Goal: Task Accomplishment & Management: Use online tool/utility

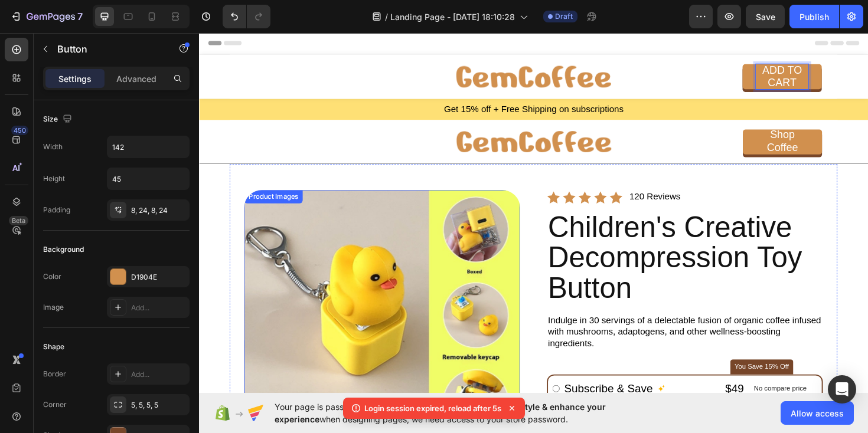
scroll to position [104, 0]
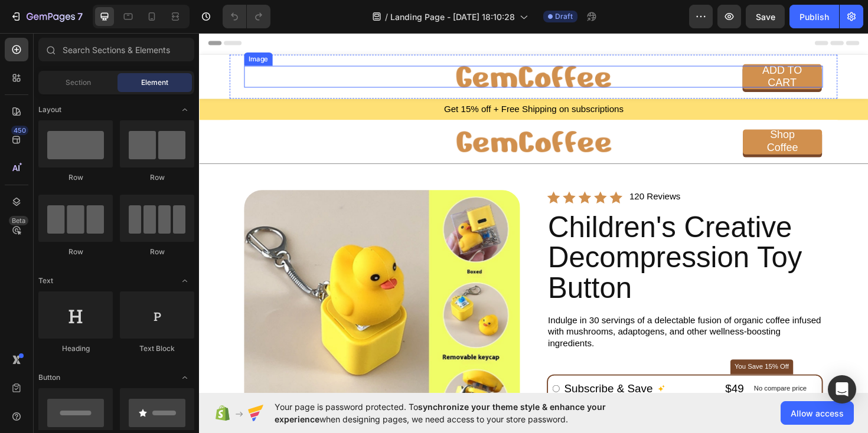
click at [489, 83] on img at bounding box center [553, 79] width 164 height 23
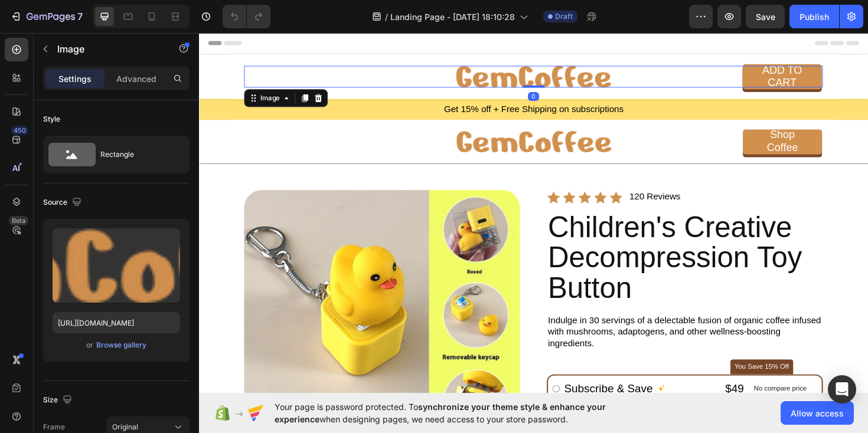
click at [489, 83] on img at bounding box center [553, 79] width 164 height 23
click at [534, 72] on img at bounding box center [553, 79] width 164 height 23
click at [533, 80] on img at bounding box center [553, 79] width 164 height 23
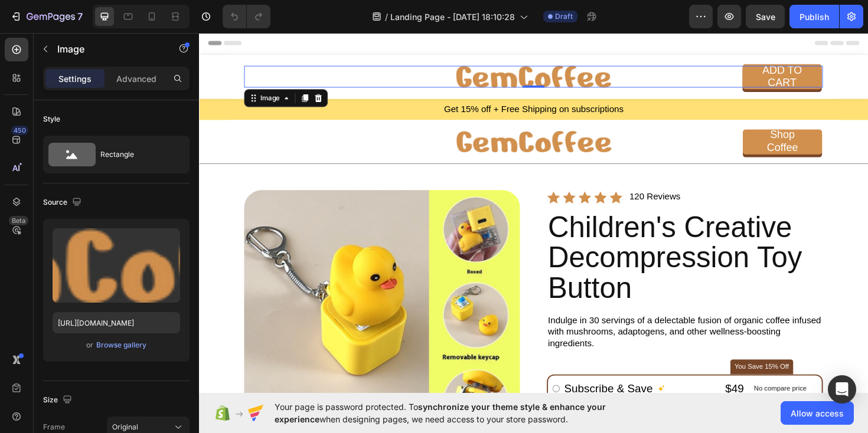
click at [533, 80] on img at bounding box center [553, 79] width 164 height 23
click at [577, 74] on img at bounding box center [553, 79] width 164 height 23
click at [656, 79] on div at bounding box center [553, 79] width 613 height 23
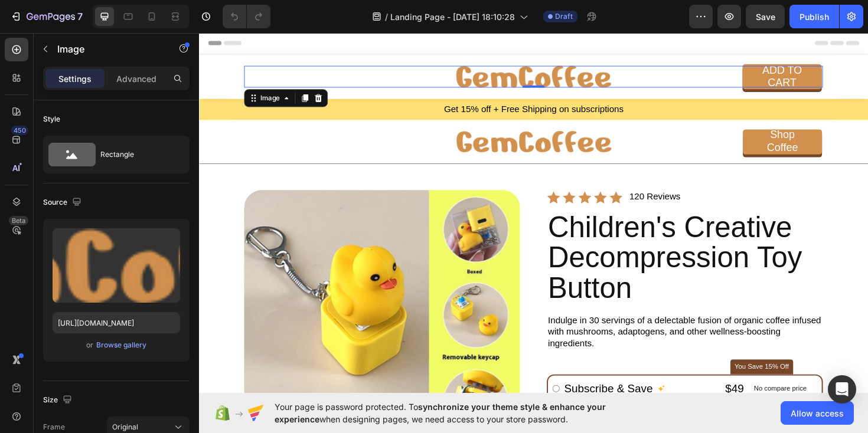
click at [656, 79] on div at bounding box center [553, 79] width 613 height 23
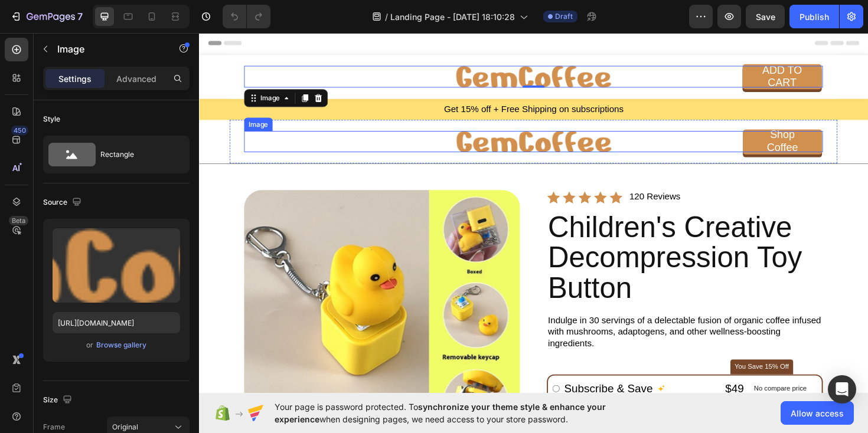
click at [565, 159] on img at bounding box center [553, 148] width 164 height 23
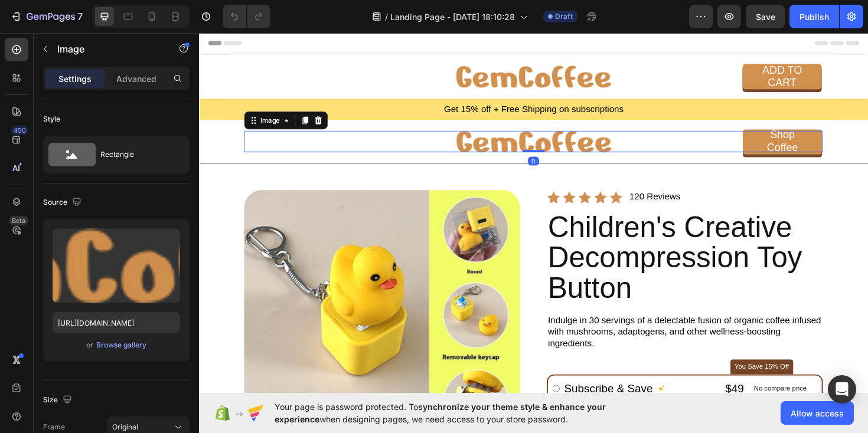
click at [565, 159] on img at bounding box center [553, 148] width 164 height 23
click at [555, 147] on img at bounding box center [553, 148] width 164 height 23
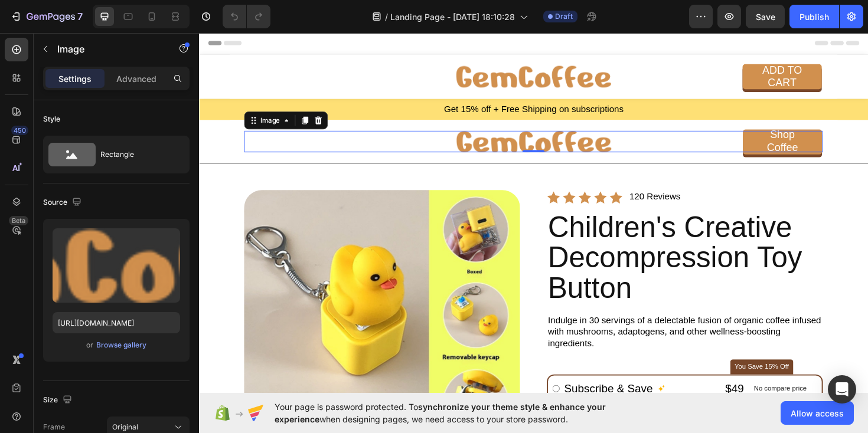
click at [555, 147] on img at bounding box center [553, 148] width 164 height 23
click at [272, 128] on div "Image" at bounding box center [274, 125] width 25 height 11
click at [513, 152] on img at bounding box center [553, 148] width 164 height 23
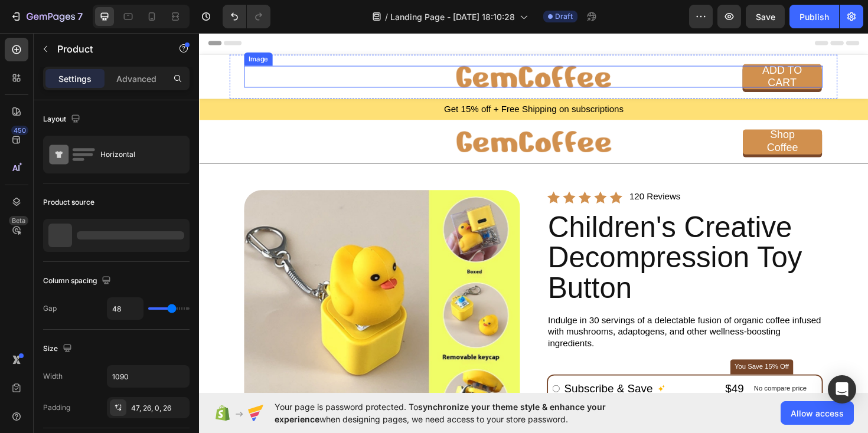
click at [555, 81] on img at bounding box center [553, 79] width 164 height 23
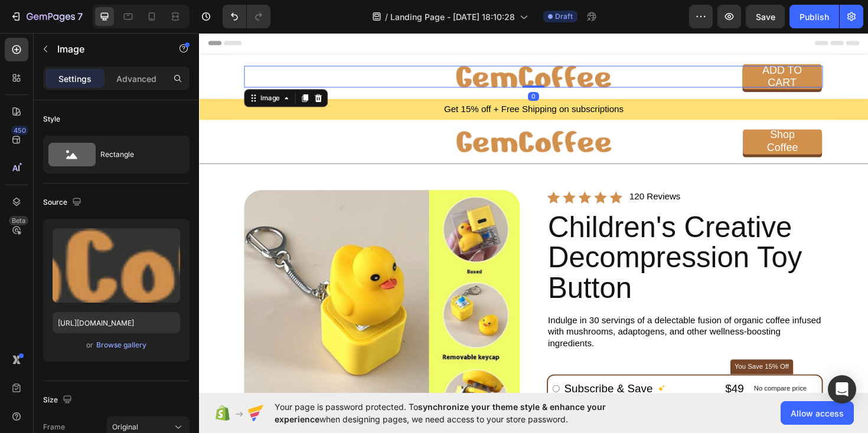
click at [468, 85] on div at bounding box center [553, 79] width 613 height 23
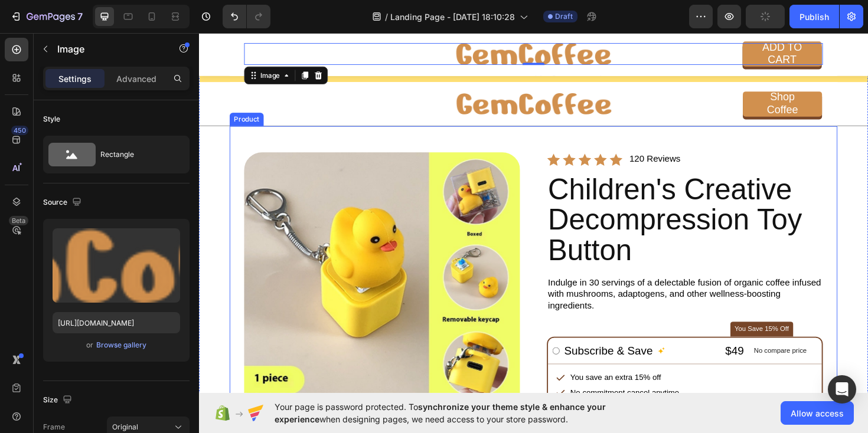
scroll to position [50, 0]
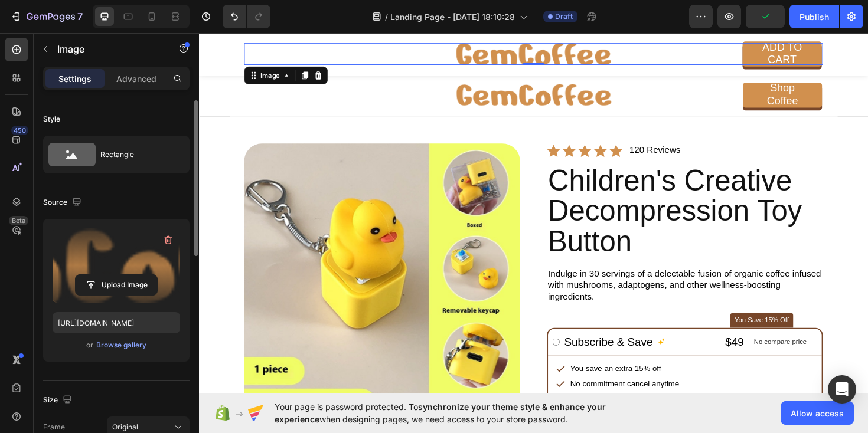
click at [109, 249] on label at bounding box center [117, 265] width 128 height 74
click at [109, 275] on input "file" at bounding box center [116, 285] width 81 height 20
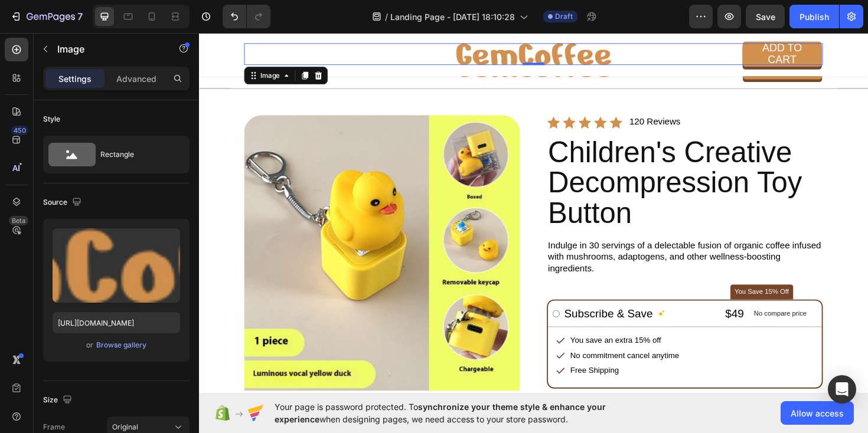
scroll to position [87, 0]
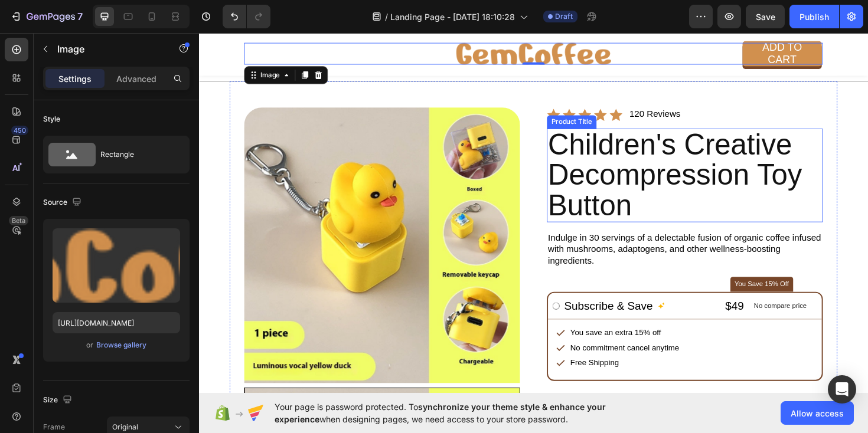
click at [639, 168] on h2 "Children's Creative Decompression Toy Button" at bounding box center [713, 184] width 292 height 99
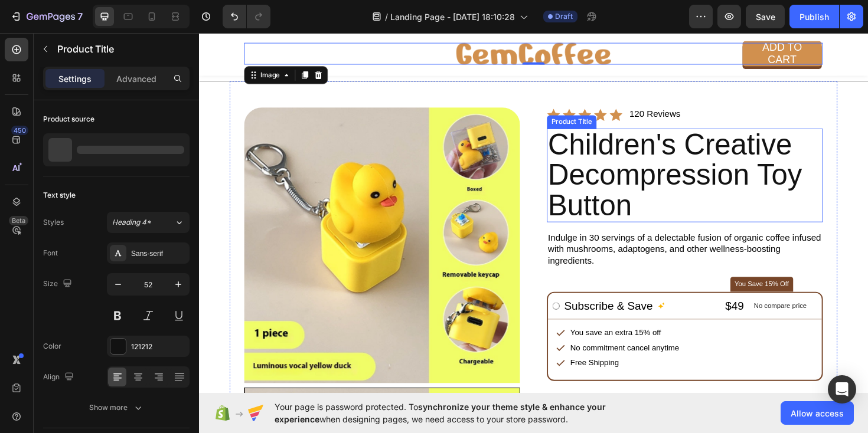
click at [639, 168] on h2 "Children's Creative Decompression Toy Button" at bounding box center [713, 184] width 292 height 99
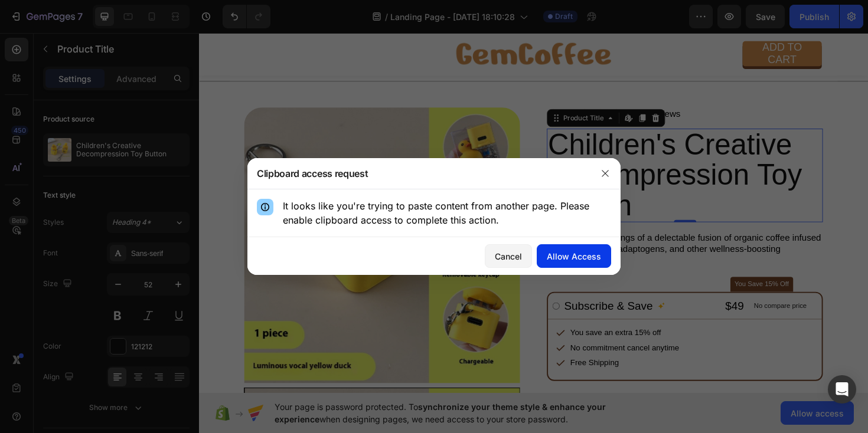
drag, startPoint x: 512, startPoint y: 254, endPoint x: 555, endPoint y: 262, distance: 43.2
click at [551, 261] on div "Cancel Allow Access" at bounding box center [433, 256] width 373 height 38
click at [561, 262] on div "Allow Access" at bounding box center [574, 256] width 54 height 12
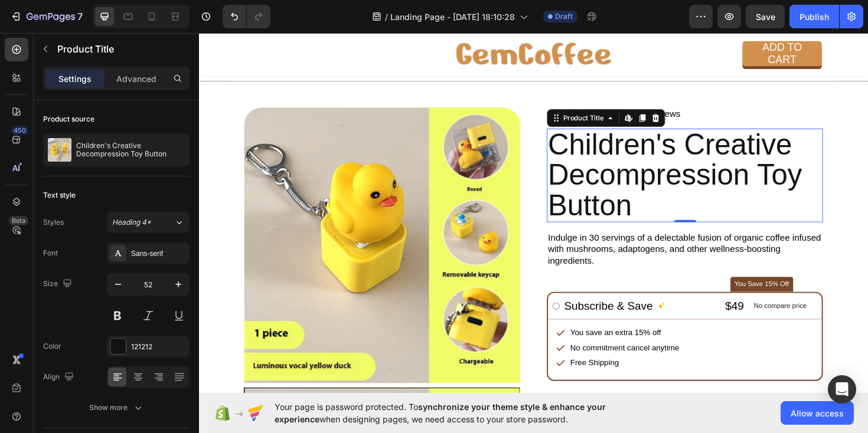
click at [659, 171] on h2 "Children's Creative Decompression Toy Button" at bounding box center [713, 184] width 292 height 99
click at [653, 123] on icon at bounding box center [653, 123] width 9 height 9
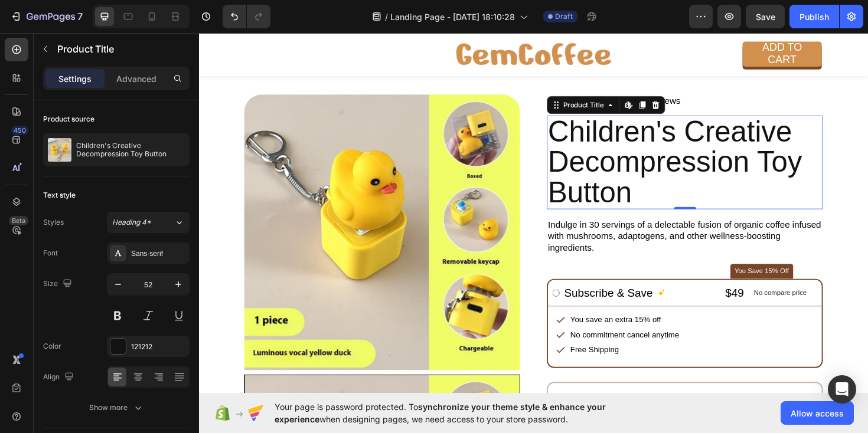
scroll to position [136, 0]
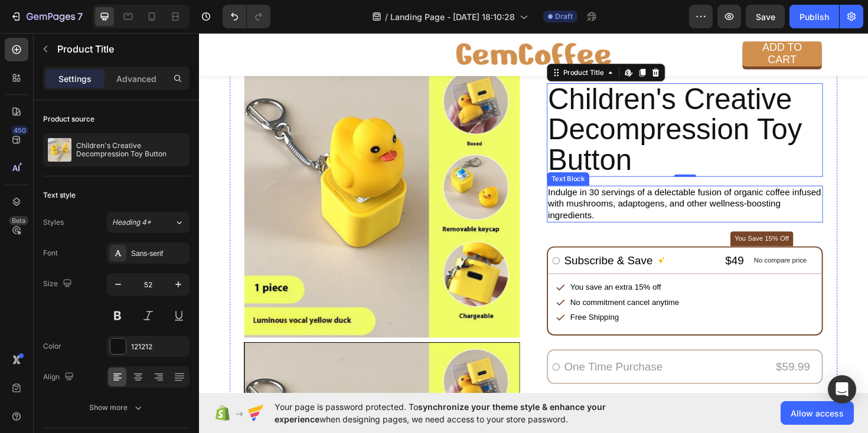
click at [600, 209] on p "Indulge in 30 servings of a delectable fusion of organic coffee infused with mu…" at bounding box center [713, 214] width 290 height 37
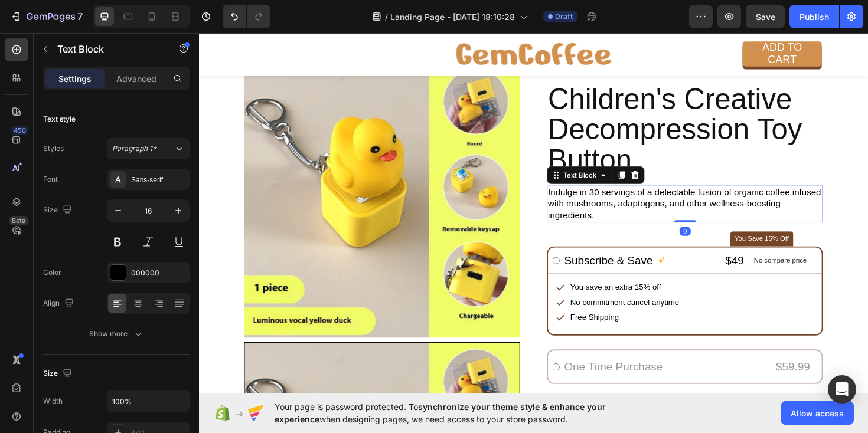
click at [600, 209] on p "Indulge in 30 servings of a delectable fusion of organic coffee infused with mu…" at bounding box center [713, 214] width 290 height 37
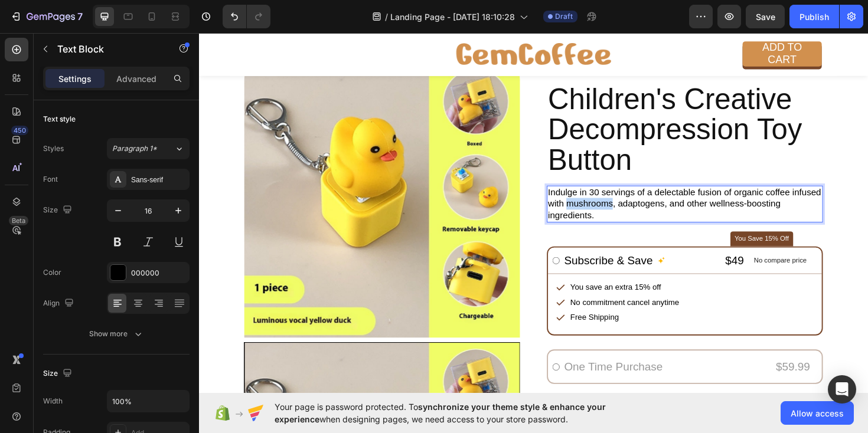
click at [600, 209] on p "Indulge in 30 servings of a delectable fusion of organic coffee infused with mu…" at bounding box center [713, 214] width 290 height 37
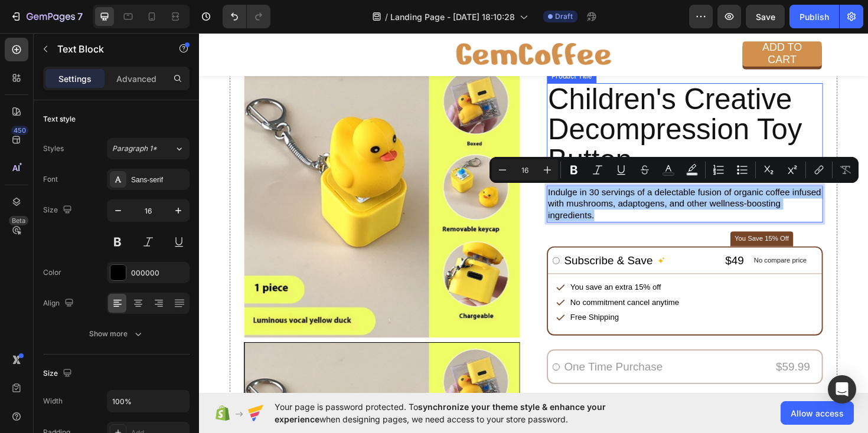
click at [607, 122] on h2 "Children's Creative Decompression Toy Button" at bounding box center [713, 135] width 292 height 99
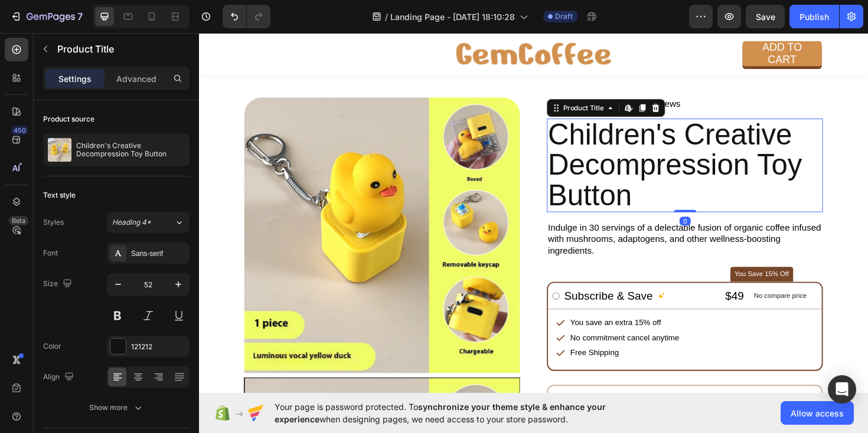
scroll to position [91, 0]
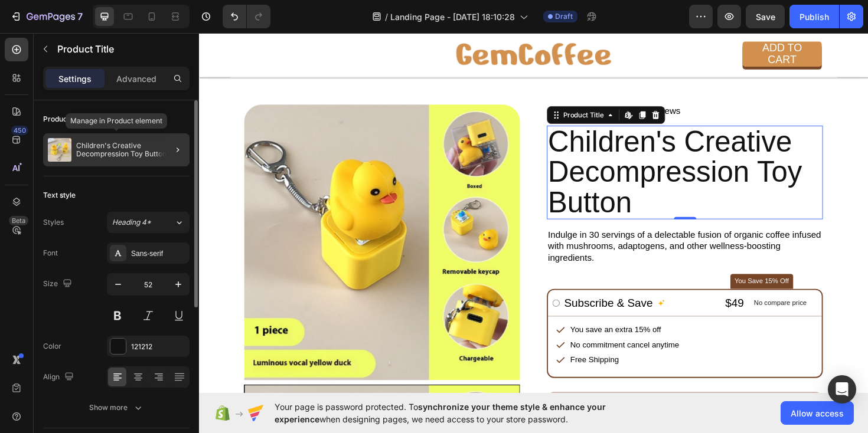
click at [104, 155] on p "Children's Creative Decompression Toy Button" at bounding box center [130, 150] width 109 height 17
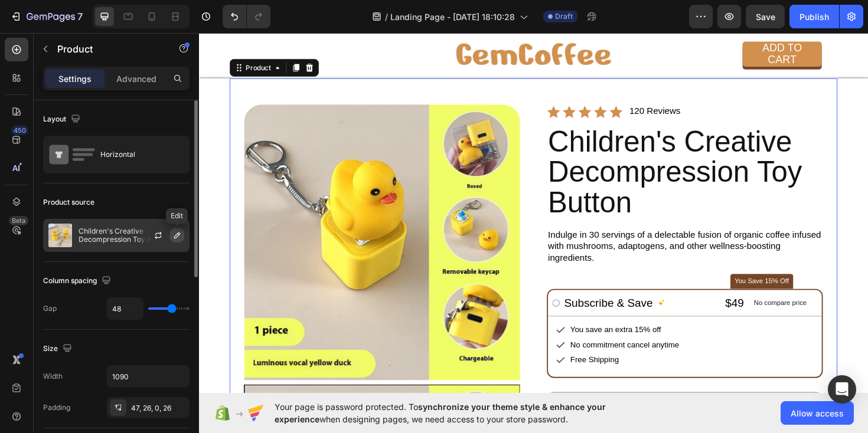
click at [177, 231] on icon "button" at bounding box center [176, 235] width 9 height 9
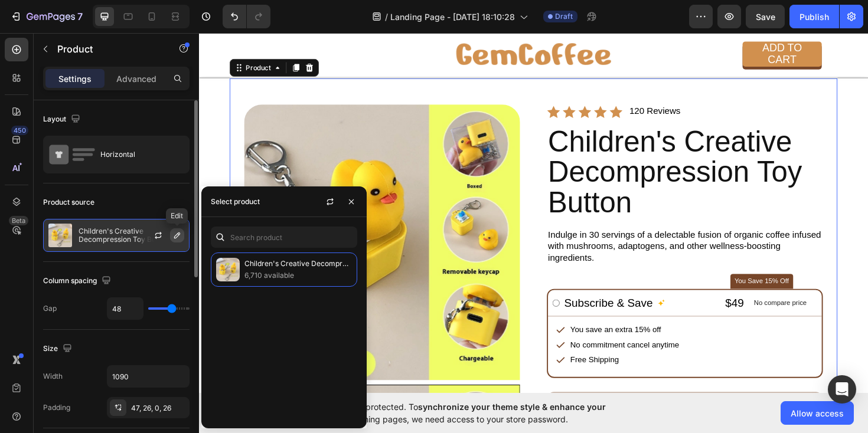
click at [174, 235] on icon "button" at bounding box center [176, 235] width 9 height 9
click at [149, 208] on div "Product source" at bounding box center [116, 202] width 146 height 19
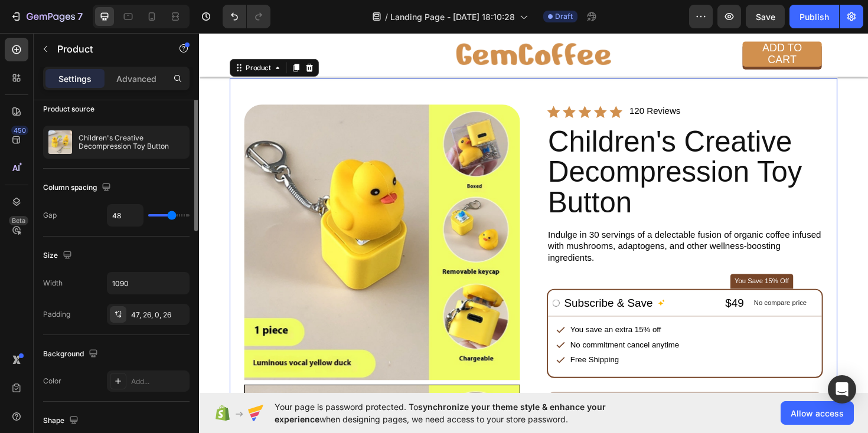
scroll to position [0, 0]
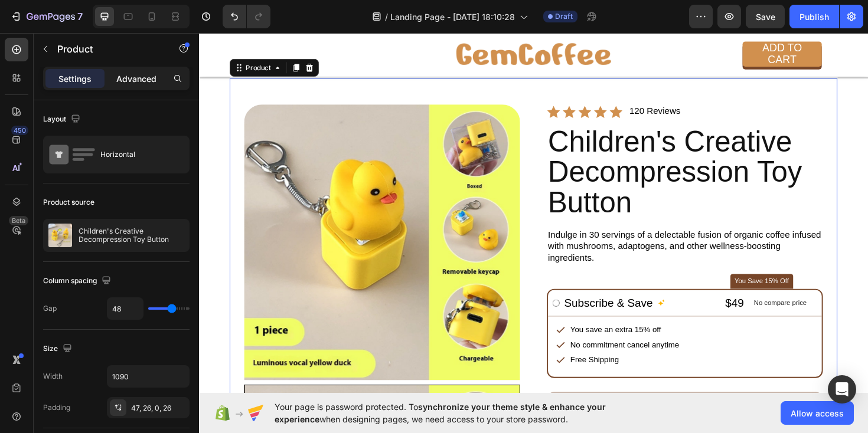
click at [133, 76] on p "Advanced" at bounding box center [136, 79] width 40 height 12
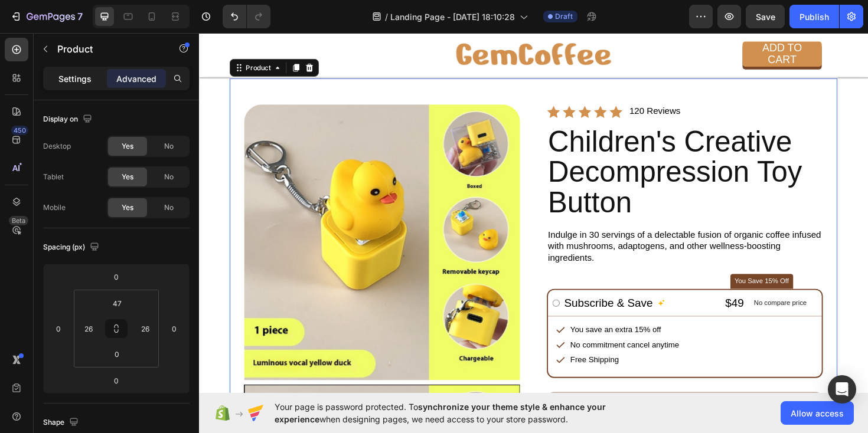
click at [63, 84] on p "Settings" at bounding box center [74, 79] width 33 height 12
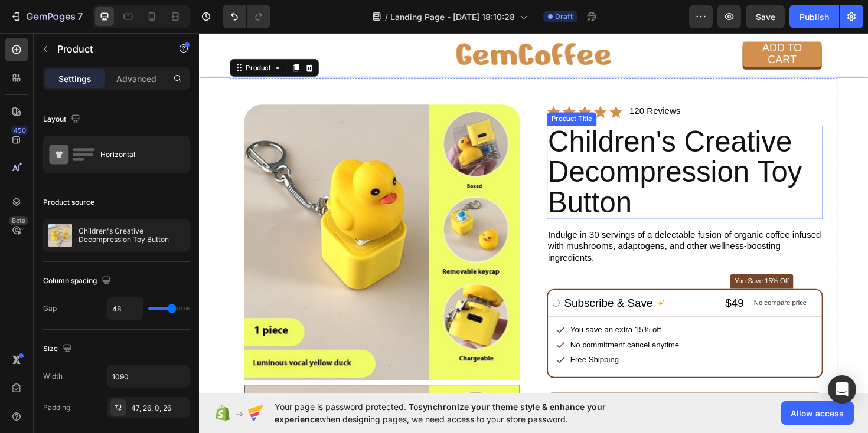
click at [630, 186] on h2 "Children's Creative Decompression Toy Button" at bounding box center [713, 180] width 292 height 99
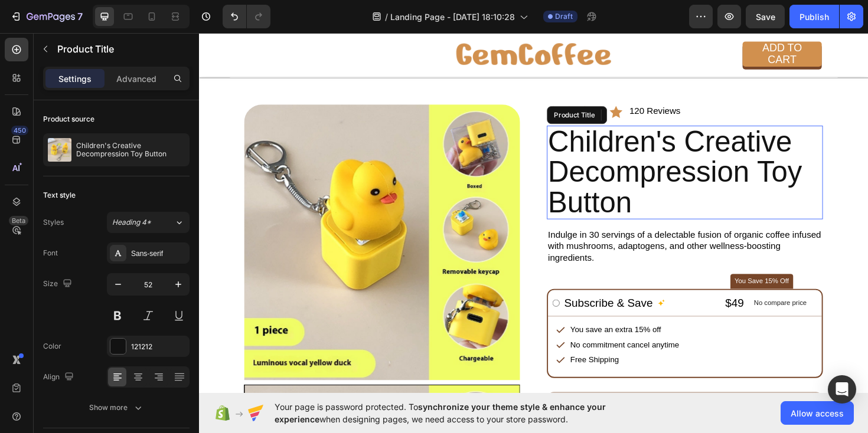
click at [630, 186] on h2 "Children's Creative Decompression Toy Button" at bounding box center [713, 180] width 292 height 99
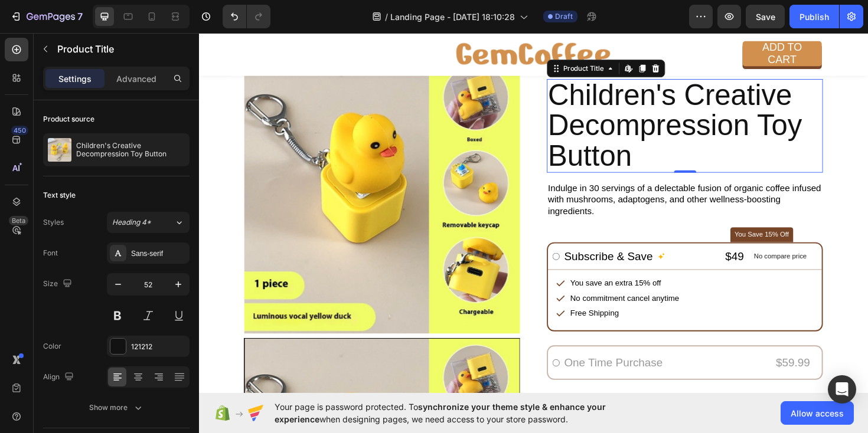
scroll to position [145, 0]
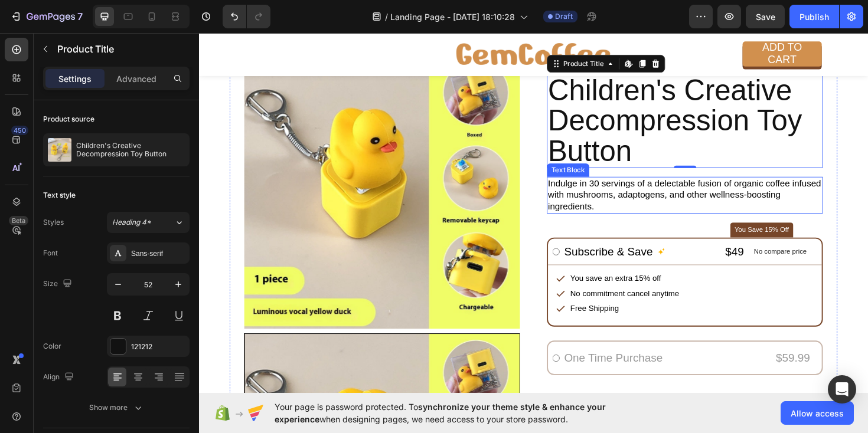
click at [610, 202] on p "Indulge in 30 servings of a delectable fusion of organic coffee infused with mu…" at bounding box center [713, 205] width 290 height 37
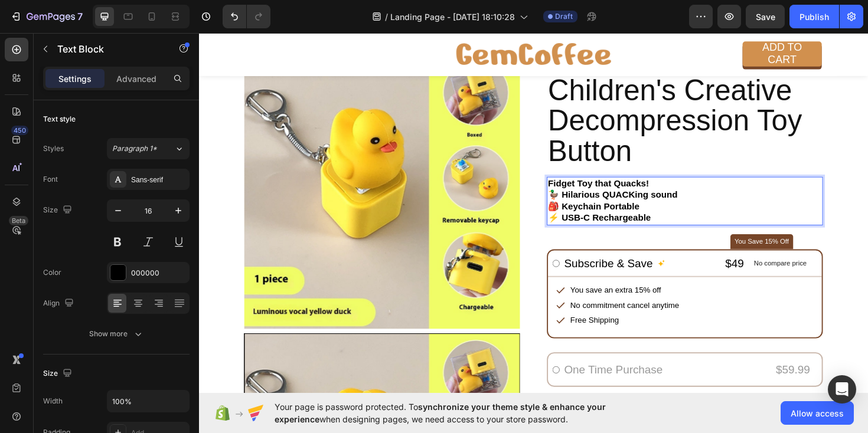
click at [677, 192] on p "Fidget Toy that Quacks!" at bounding box center [713, 193] width 290 height 12
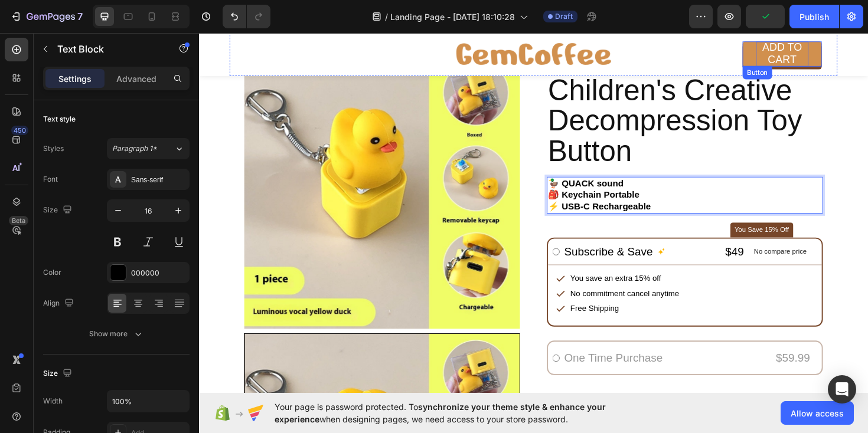
click at [813, 55] on p "ADD TO CART" at bounding box center [816, 55] width 55 height 27
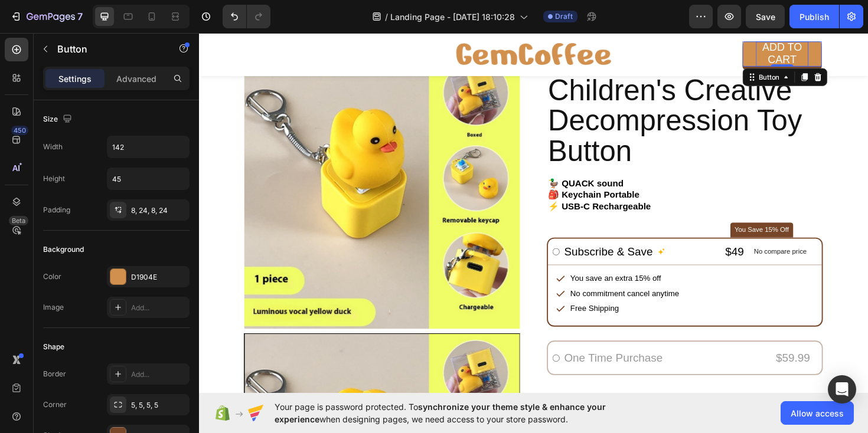
click at [814, 44] on p "ADD TO CART" at bounding box center [816, 55] width 55 height 27
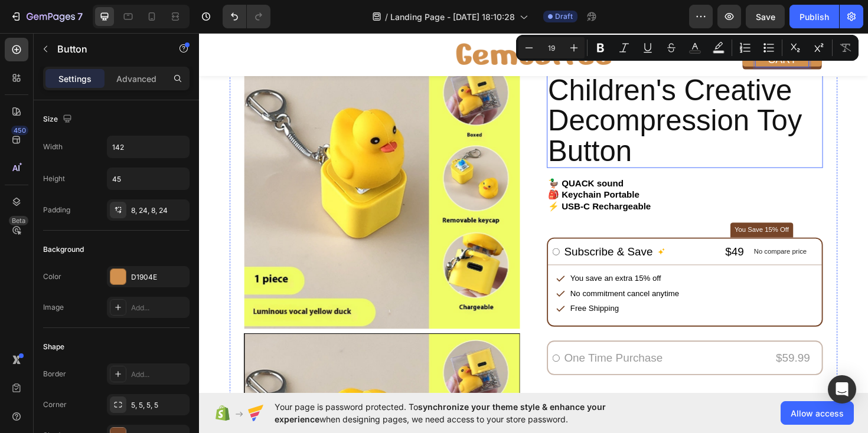
click at [787, 138] on h2 "Children's Creative Decompression Toy Button" at bounding box center [713, 126] width 292 height 99
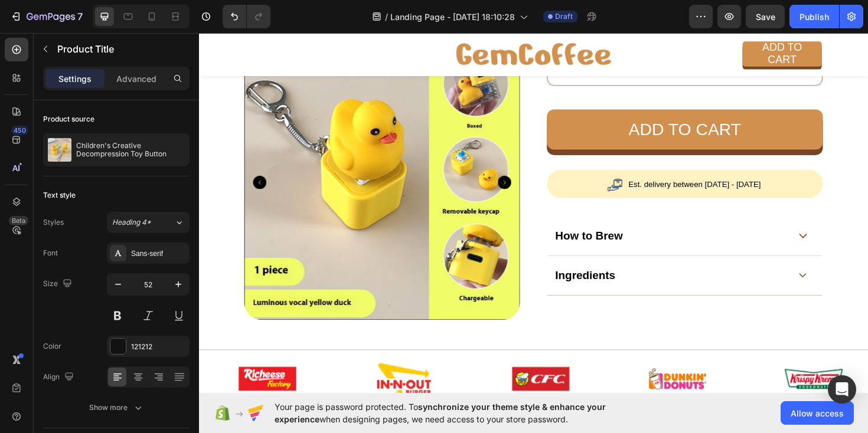
scroll to position [459, 0]
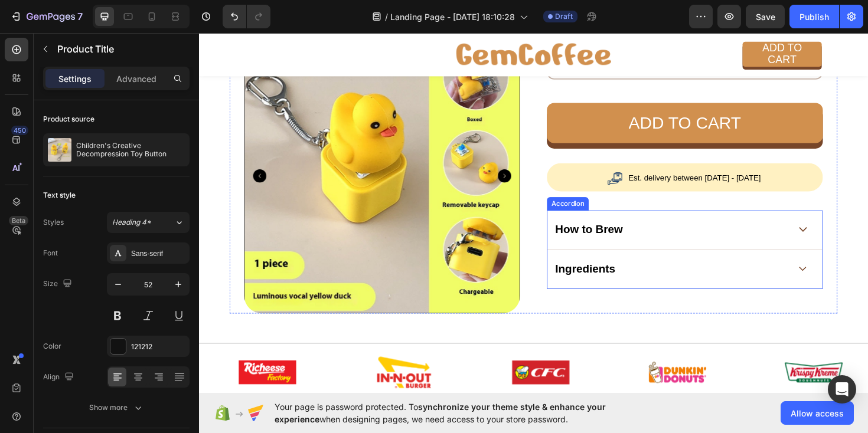
click at [677, 247] on div "How to Brew" at bounding box center [699, 241] width 250 height 18
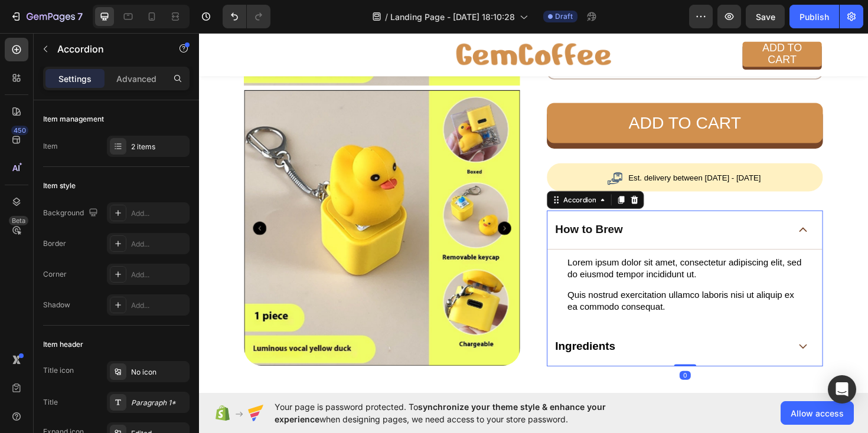
click at [677, 247] on div "How to Brew" at bounding box center [699, 241] width 250 height 18
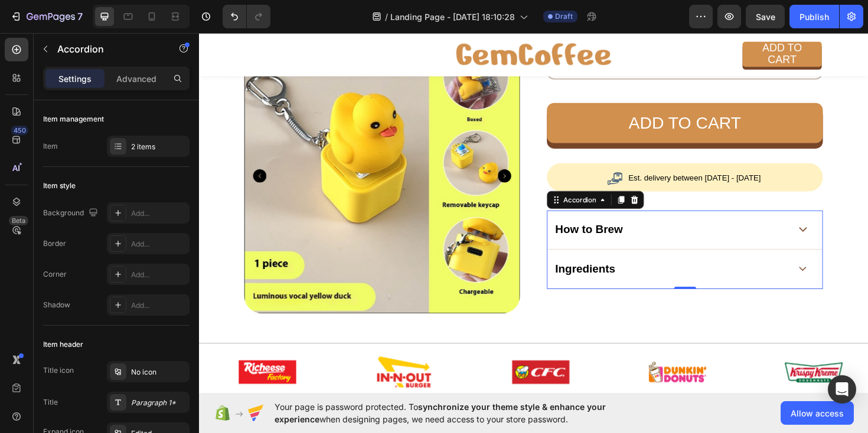
click at [673, 282] on div "Ingredients" at bounding box center [699, 282] width 250 height 18
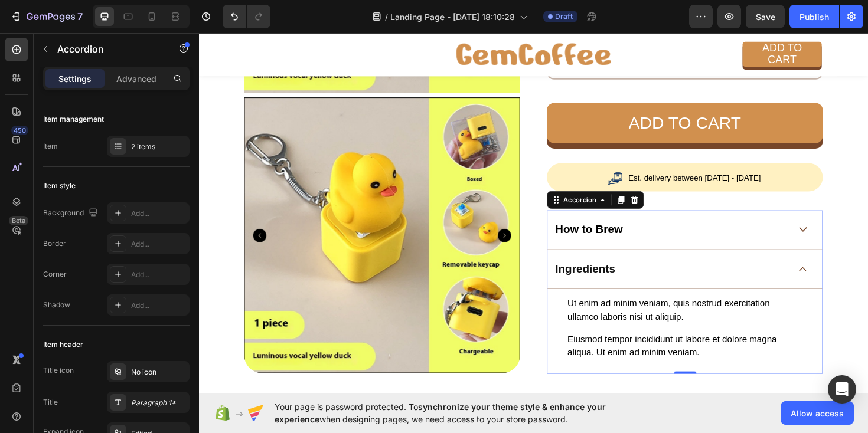
click at [673, 282] on div "Ingredients" at bounding box center [699, 282] width 250 height 18
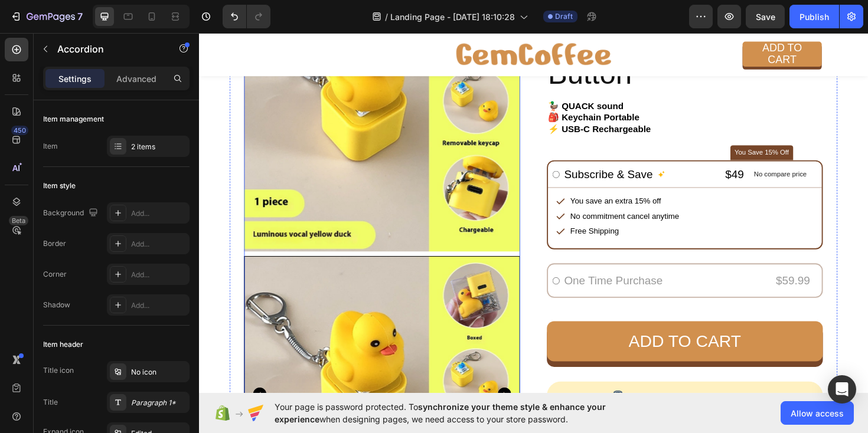
scroll to position [364, 0]
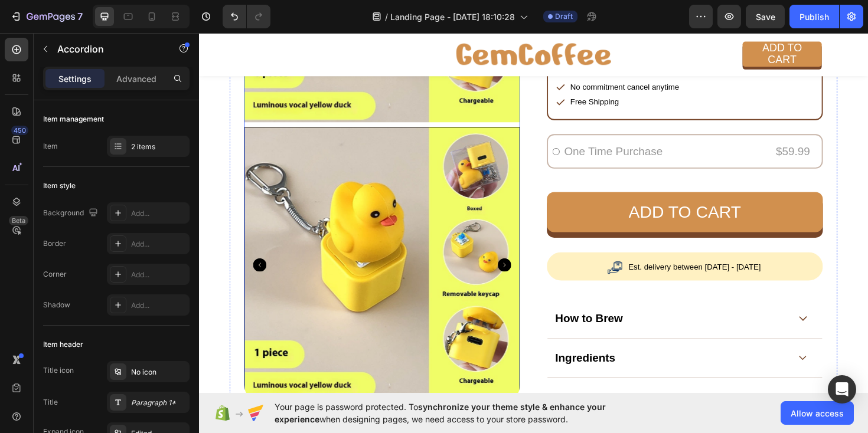
click at [522, 281] on icon "Carousel Next Arrow" at bounding box center [522, 279] width 14 height 14
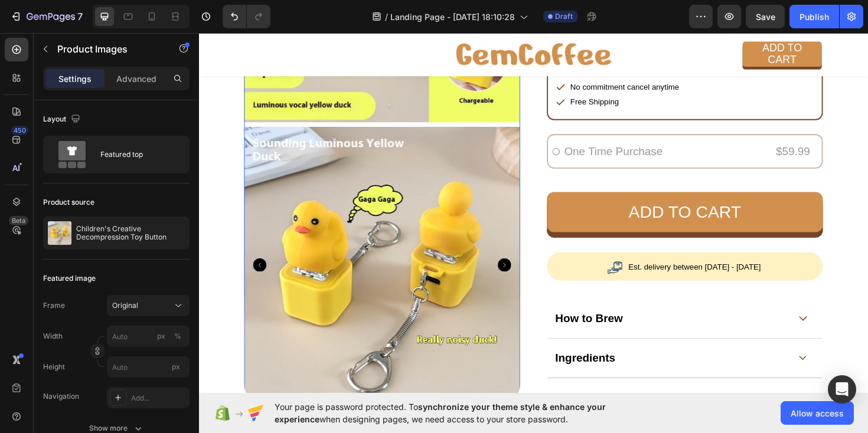
click at [522, 281] on icon "Carousel Next Arrow" at bounding box center [522, 279] width 14 height 14
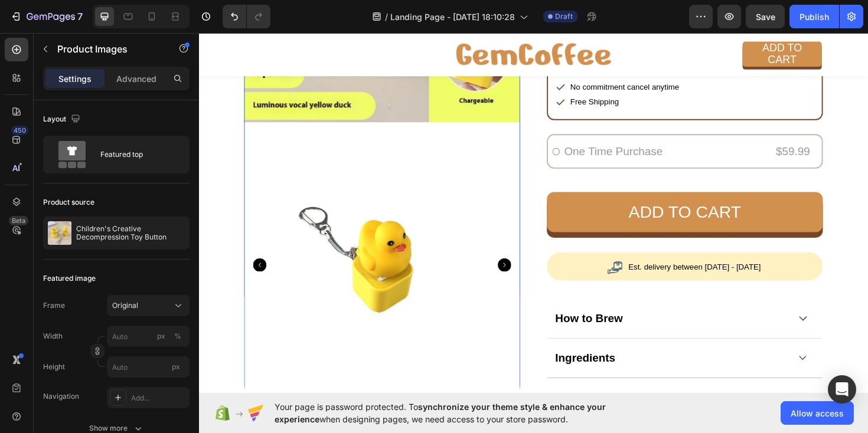
click at [522, 281] on icon "Carousel Next Arrow" at bounding box center [522, 279] width 14 height 14
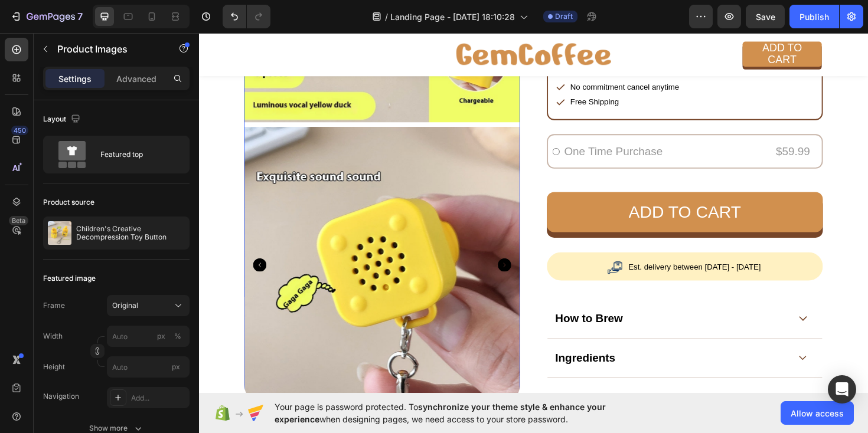
click at [404, 279] on img at bounding box center [393, 278] width 292 height 292
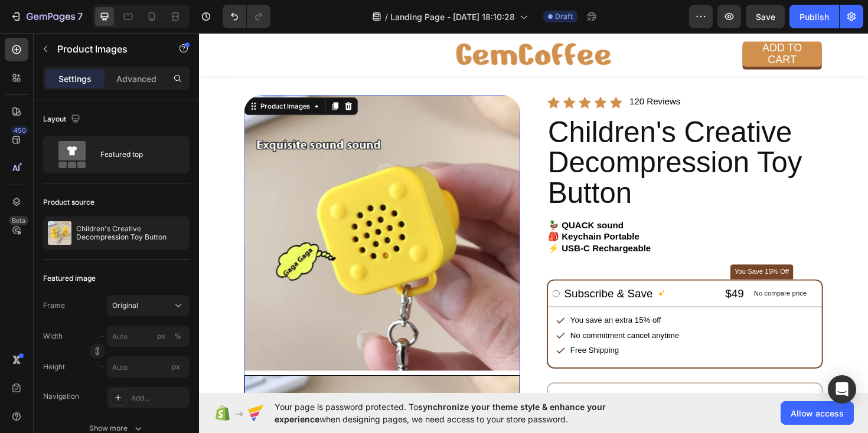
scroll to position [102, 0]
click at [407, 189] on img at bounding box center [393, 244] width 292 height 292
click at [287, 111] on div "Product Images" at bounding box center [290, 109] width 57 height 11
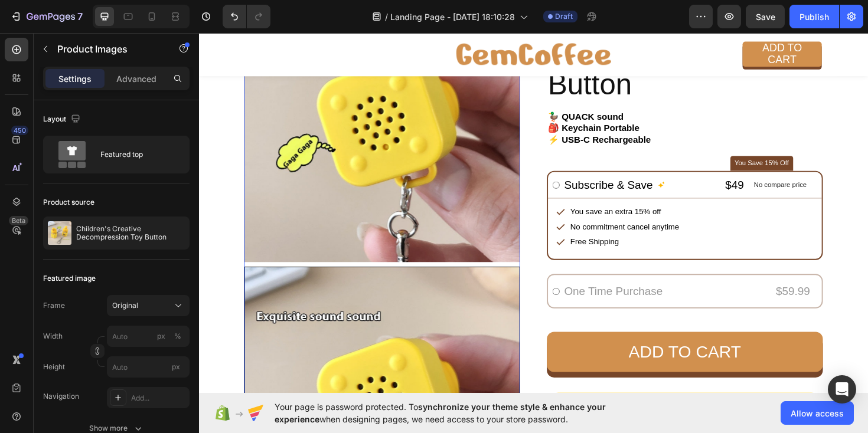
scroll to position [285, 0]
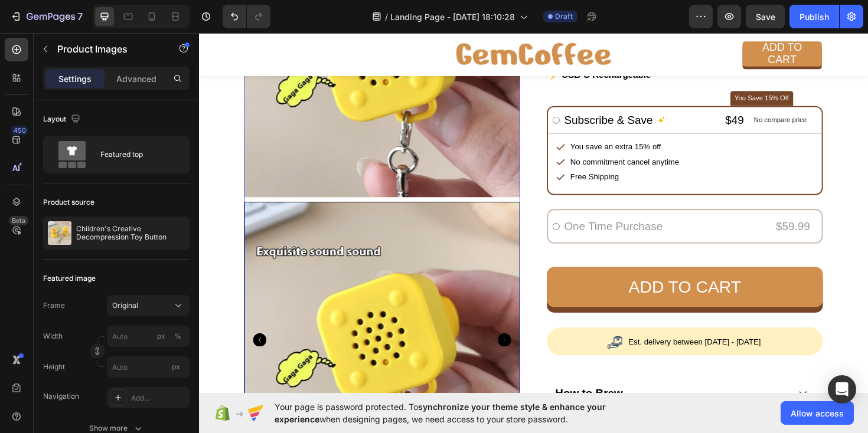
click at [371, 305] on div at bounding box center [393, 358] width 292 height 292
